Goal: Transaction & Acquisition: Purchase product/service

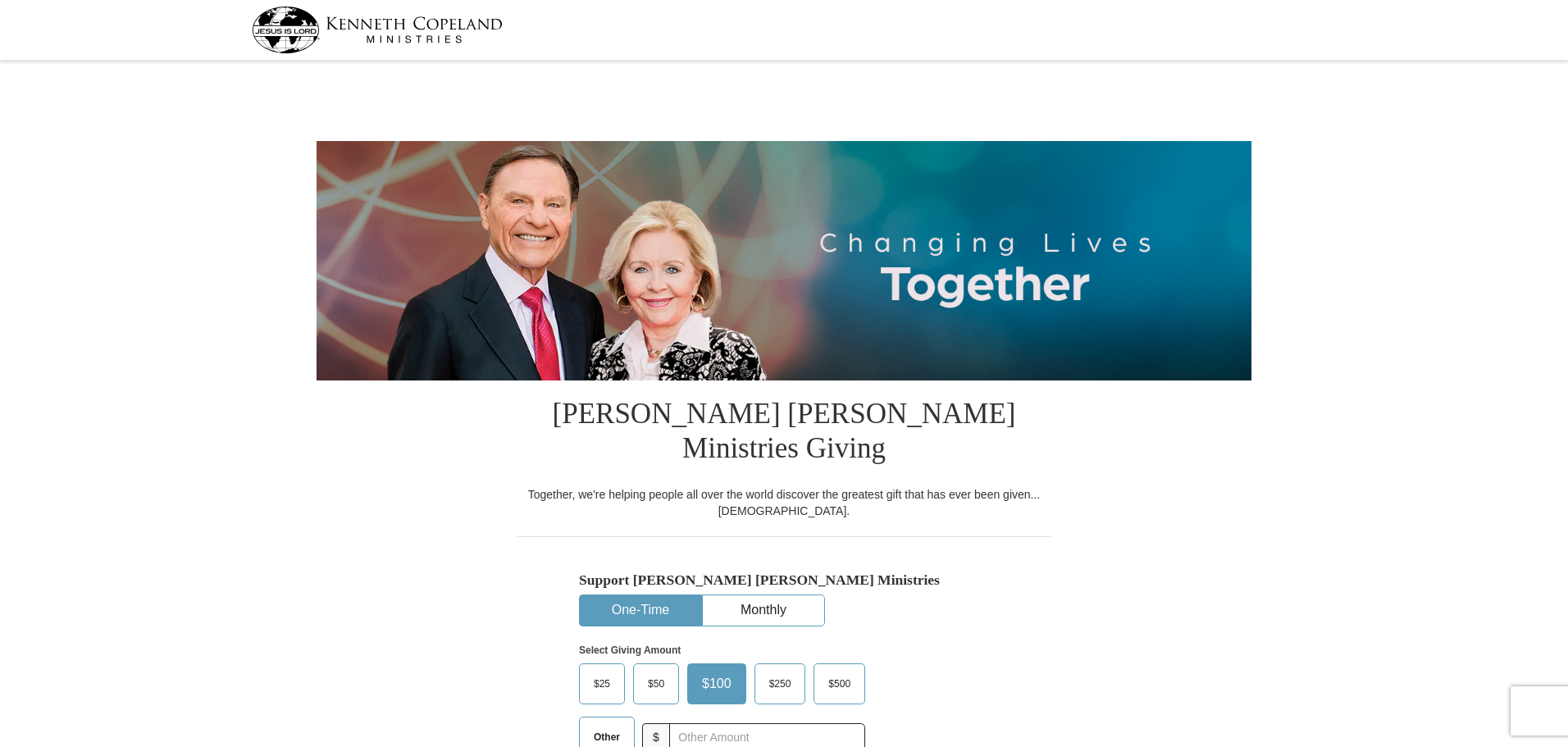
select select "CA"
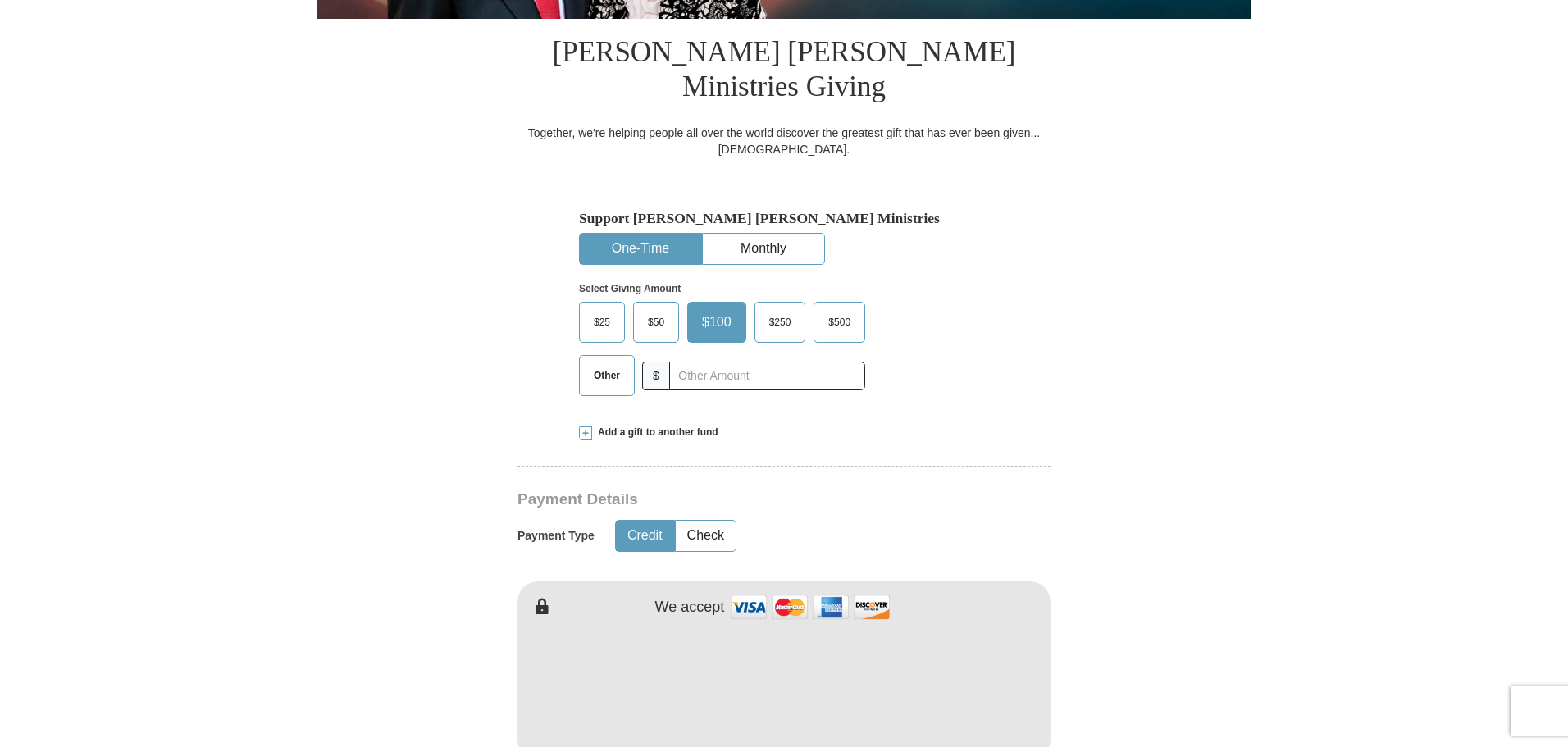
scroll to position [376, 0]
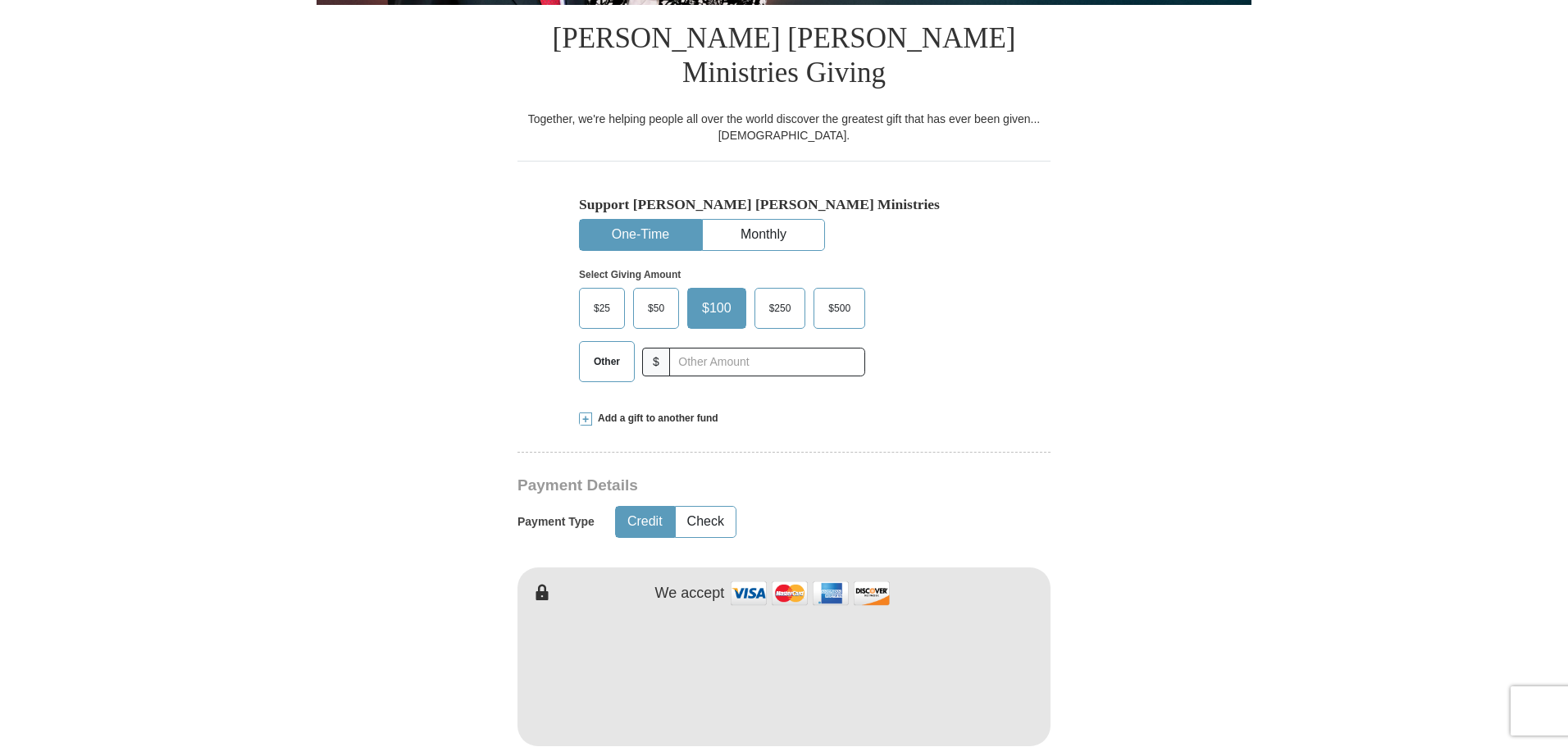
click at [707, 296] on span "$100" at bounding box center [717, 308] width 46 height 25
click at [0, 0] on input "$100" at bounding box center [0, 0] width 0 height 0
click at [646, 507] on button "Credit" at bounding box center [645, 522] width 58 height 30
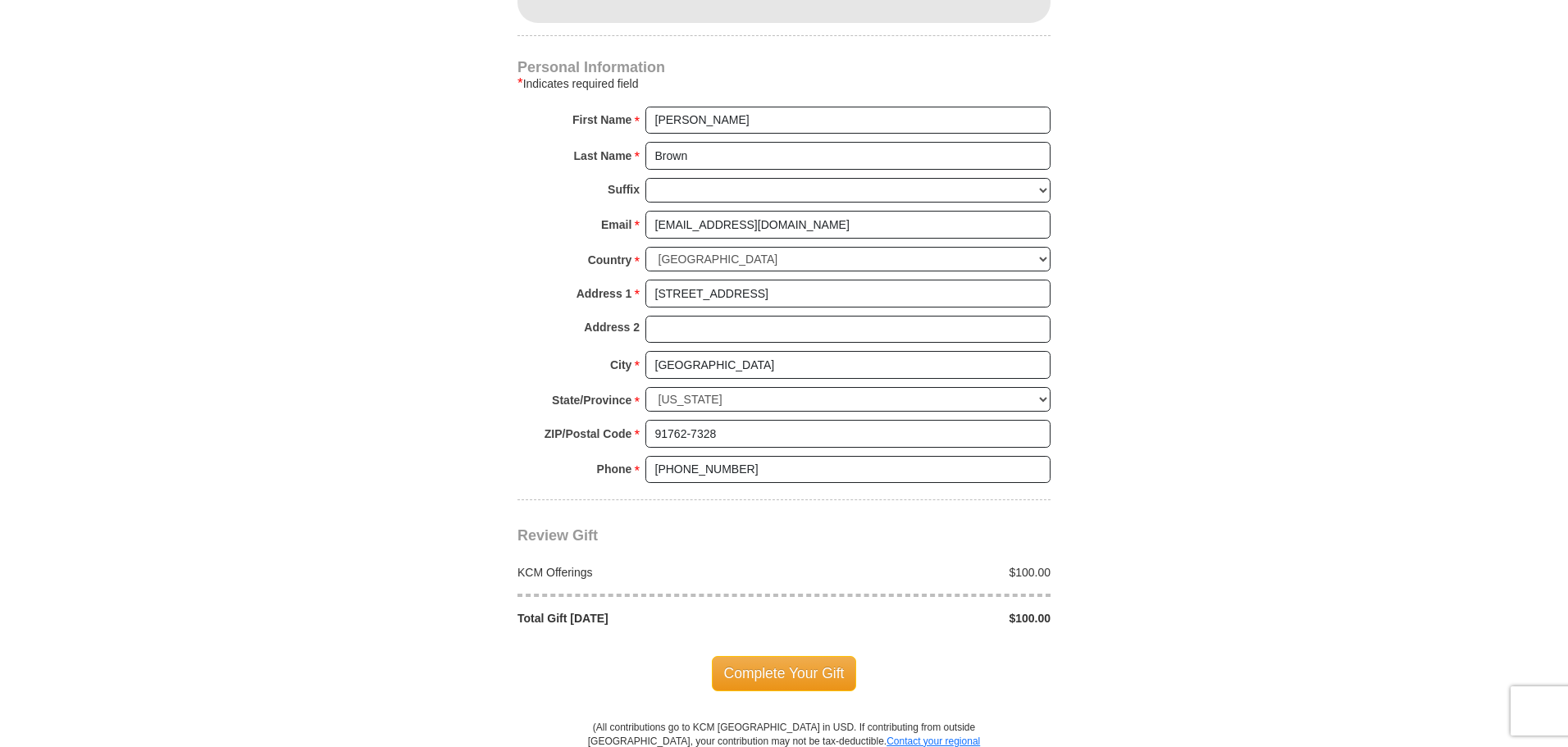
scroll to position [1102, 0]
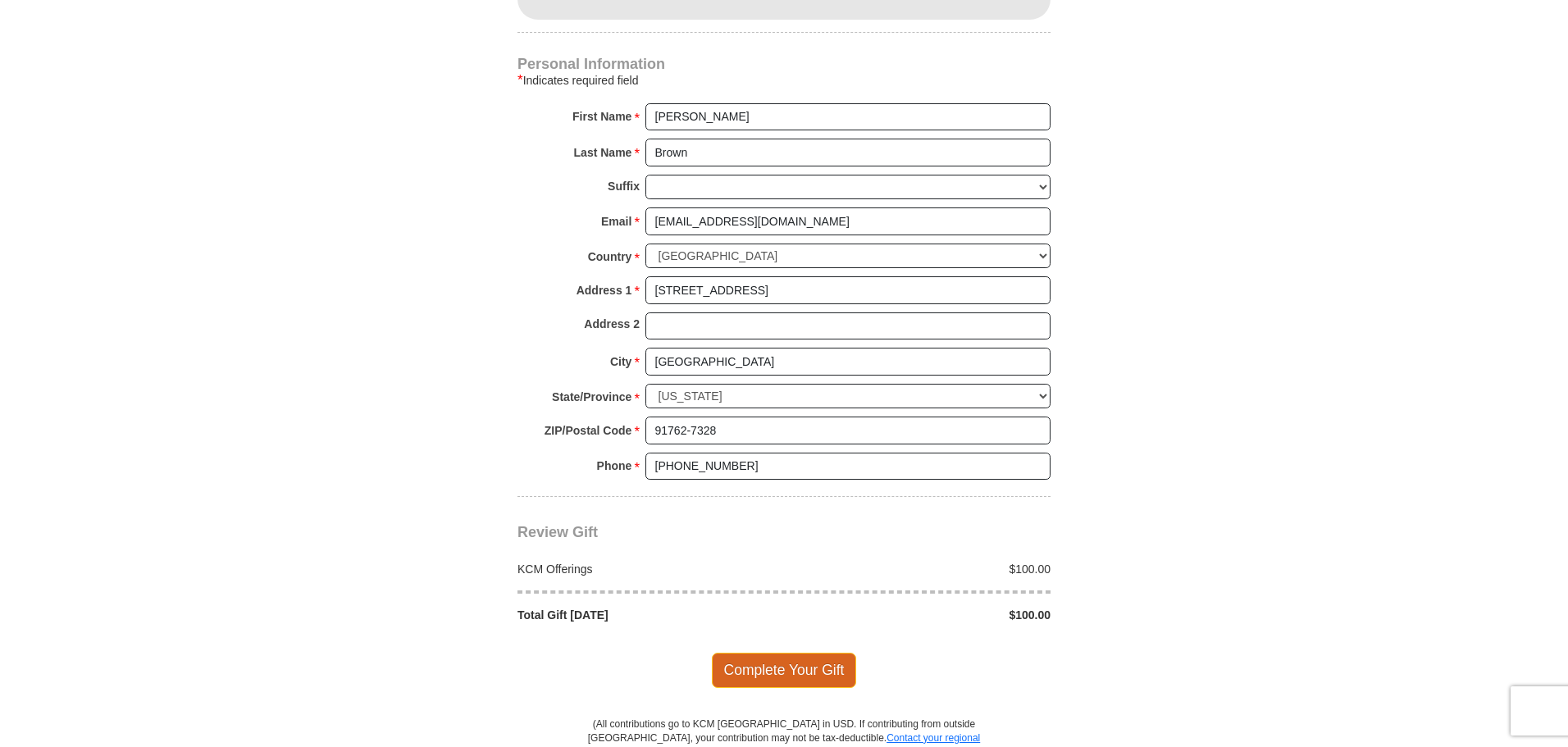
click at [781, 653] on span "Complete Your Gift" at bounding box center [784, 670] width 145 height 34
